Goal: Transaction & Acquisition: Purchase product/service

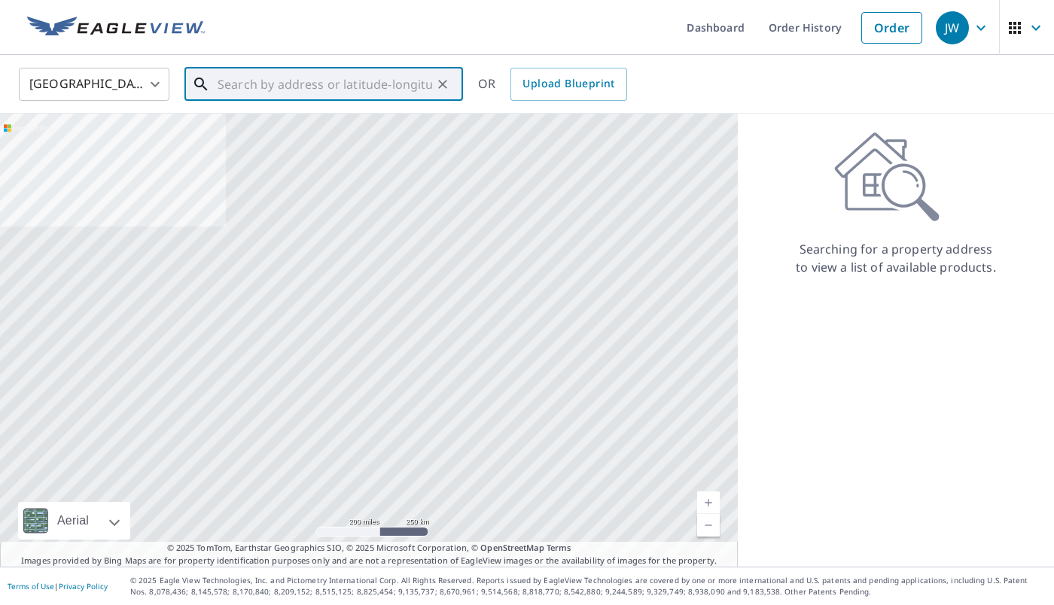
click at [284, 87] on input "text" at bounding box center [325, 84] width 215 height 42
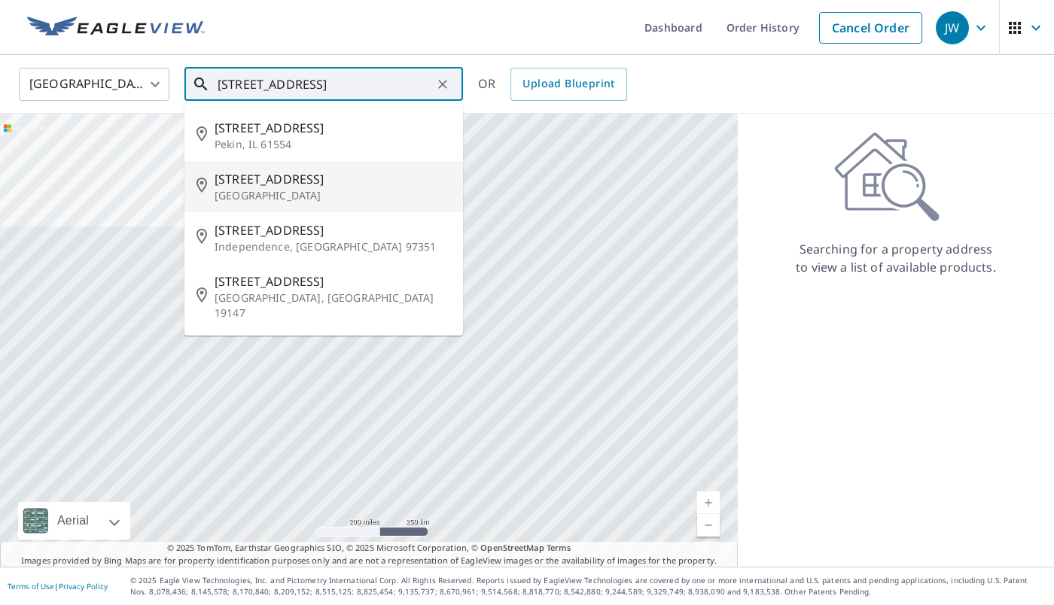
click at [255, 193] on p "[GEOGRAPHIC_DATA]" at bounding box center [333, 195] width 236 height 15
type input "[STREET_ADDRESS]"
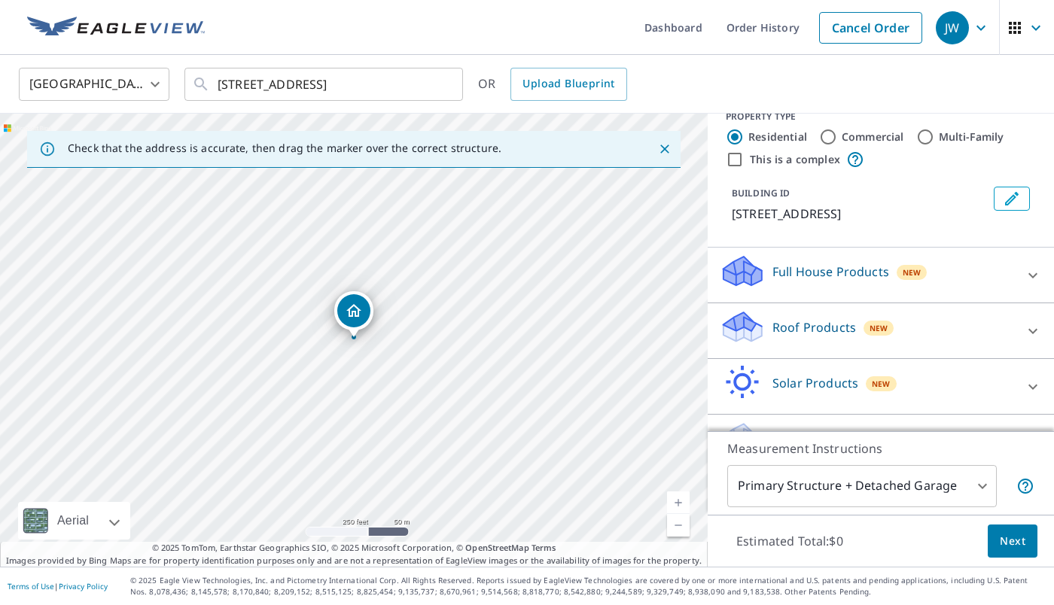
scroll to position [61, 0]
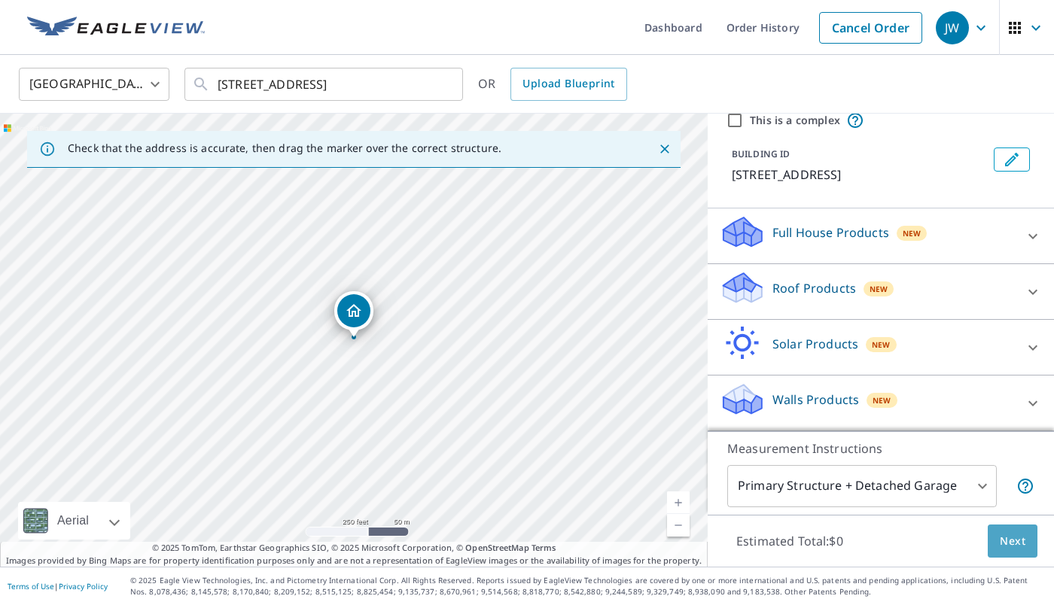
click at [1017, 543] on span "Next" at bounding box center [1013, 541] width 26 height 19
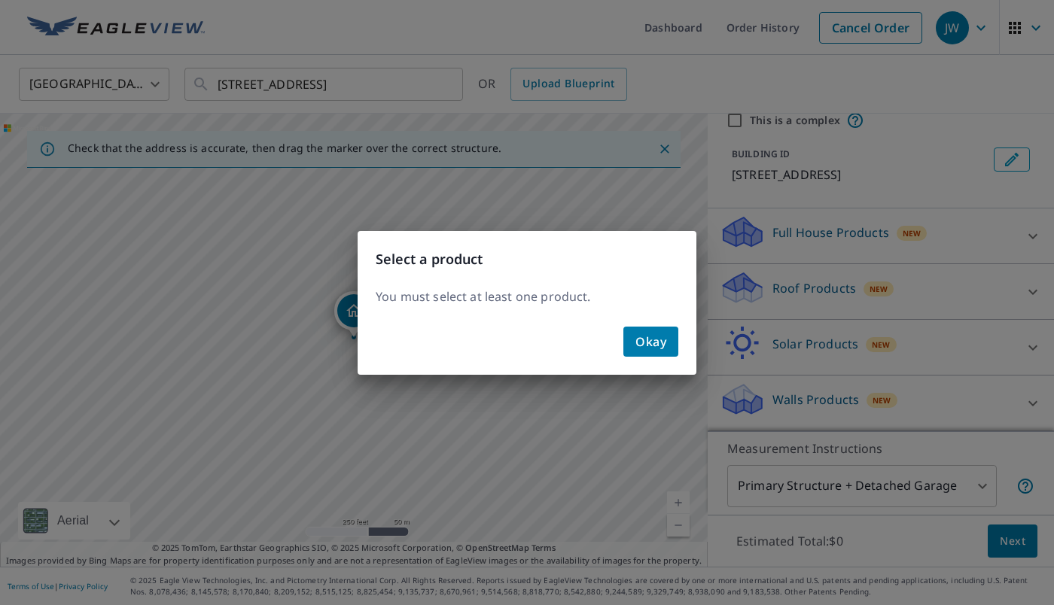
click at [1014, 541] on div "Select a product You must select at least one product. Okay" at bounding box center [527, 302] width 1054 height 605
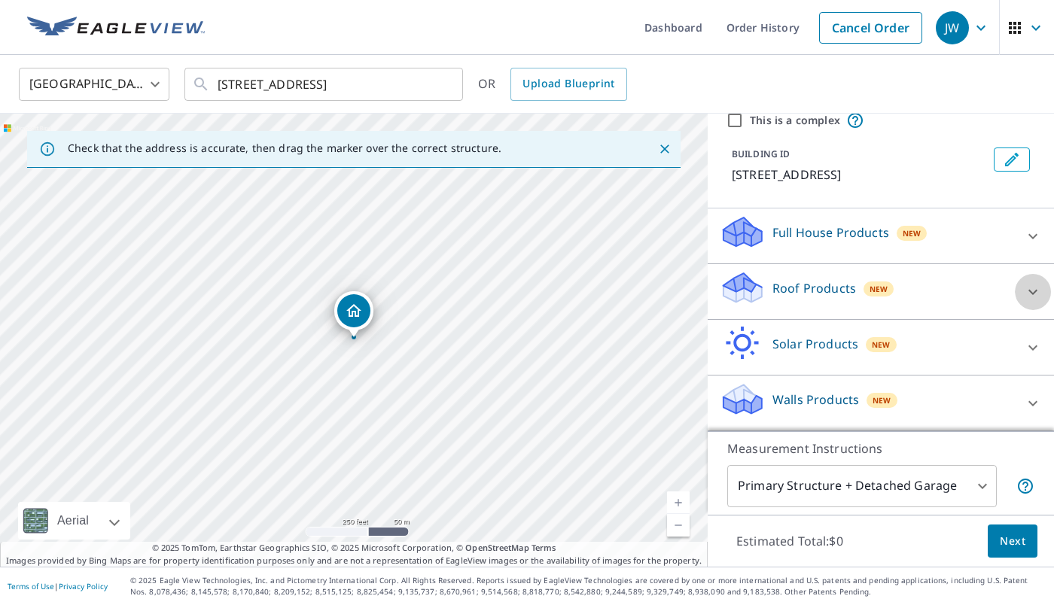
click at [1034, 297] on icon at bounding box center [1033, 292] width 18 height 18
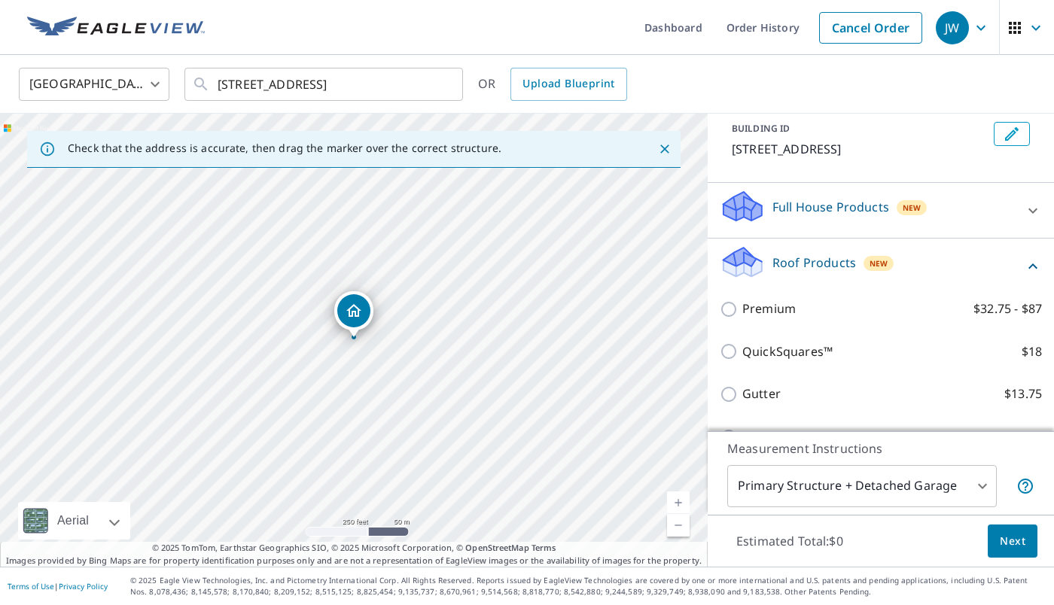
scroll to position [157, 0]
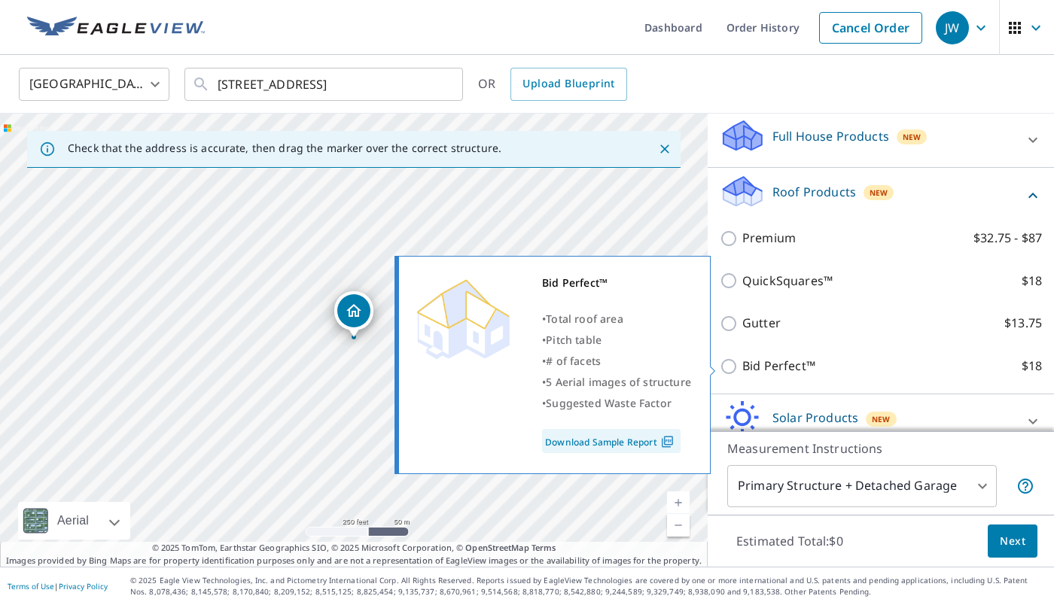
click at [729, 366] on input "Bid Perfect™ $18" at bounding box center [731, 367] width 23 height 18
checkbox input "true"
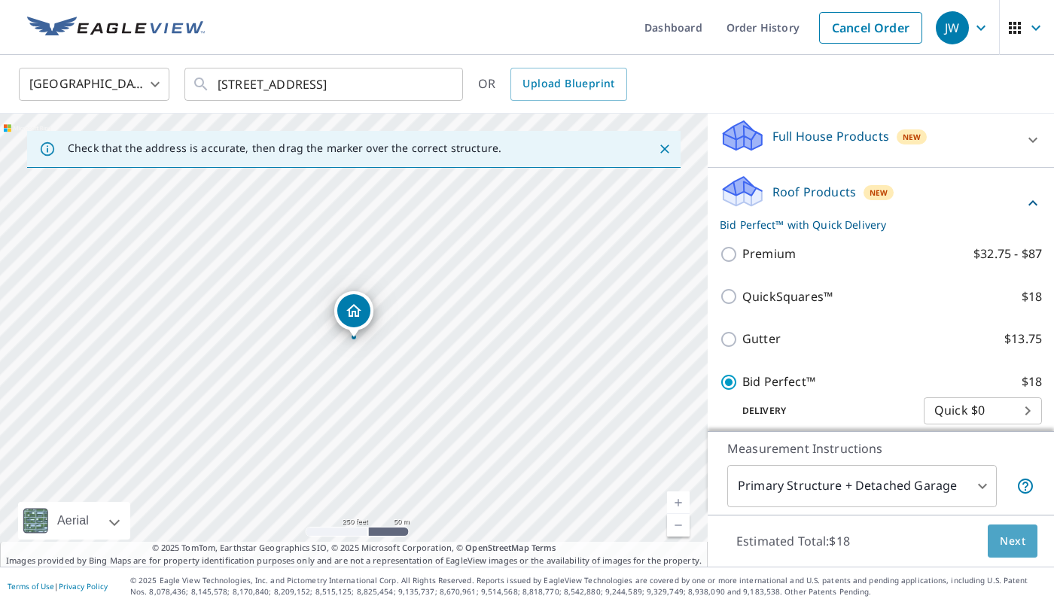
click at [1008, 542] on span "Next" at bounding box center [1013, 541] width 26 height 19
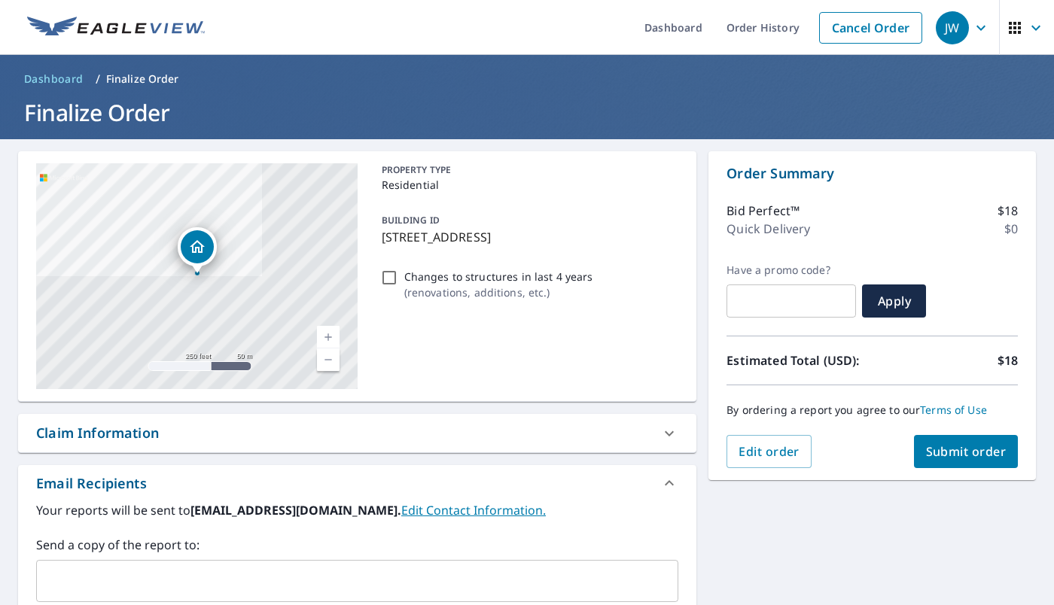
click at [964, 456] on span "Submit order" at bounding box center [966, 452] width 81 height 17
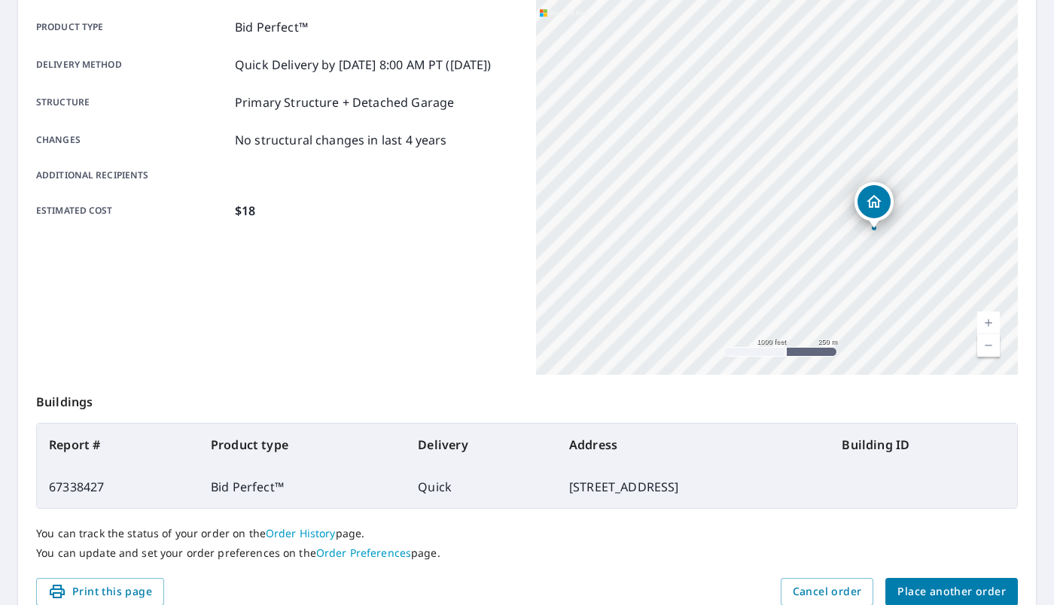
scroll to position [82, 0]
